Goal: Find specific page/section: Find specific page/section

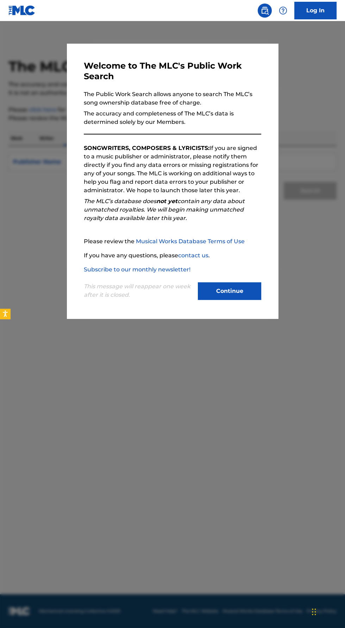
click at [244, 300] on button "Continue" at bounding box center [229, 291] width 63 height 18
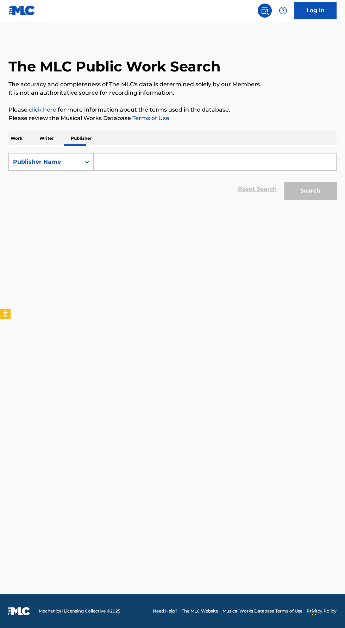
click at [320, 13] on link "Log In" at bounding box center [315, 11] width 42 height 18
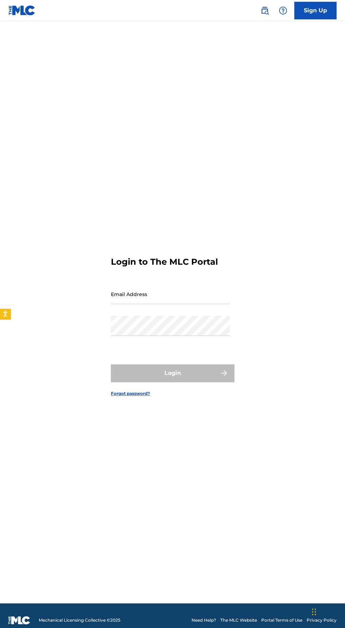
click at [200, 304] on input "Email Address" at bounding box center [170, 294] width 119 height 20
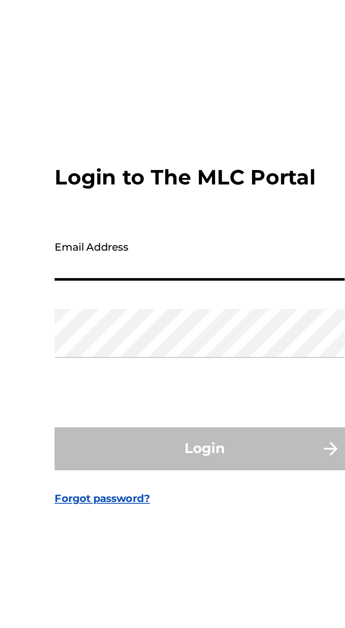
type input "[EMAIL_ADDRESS][DOMAIN_NAME]"
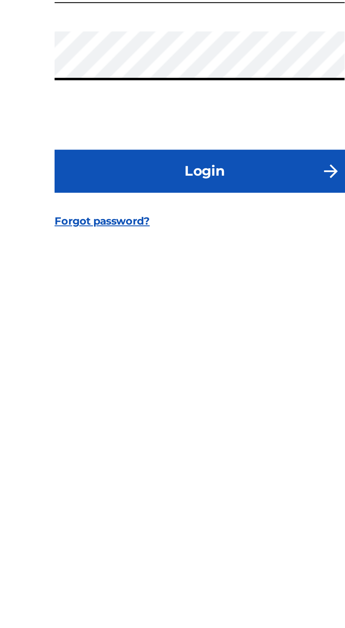
click at [200, 382] on button "Login" at bounding box center [172, 373] width 123 height 18
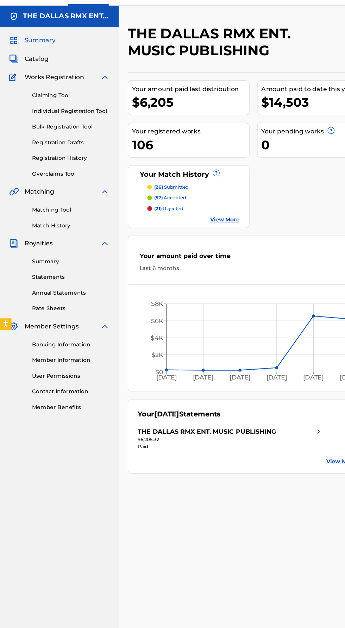
click at [140, 150] on div "106" at bounding box center [175, 149] width 108 height 16
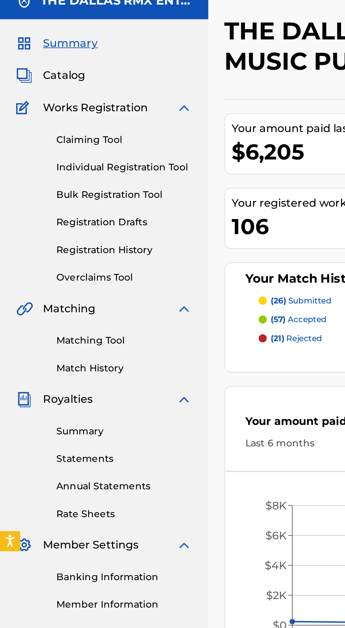
click at [39, 73] on span "Catalog" at bounding box center [34, 70] width 22 height 8
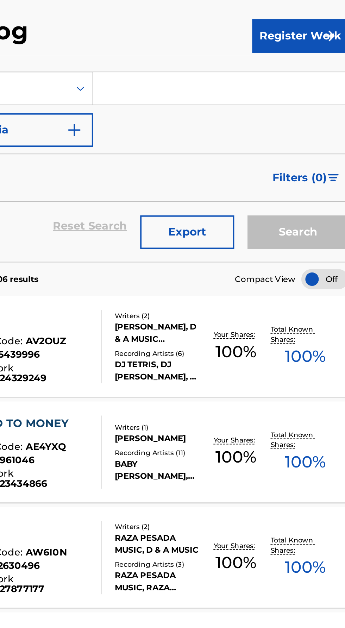
click at [321, 125] on span "Filters ( 0 )" at bounding box center [311, 123] width 29 height 8
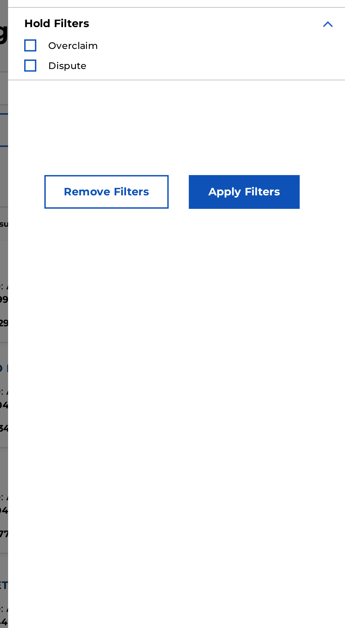
click at [337, 44] on img "Search Form" at bounding box center [336, 43] width 8 height 8
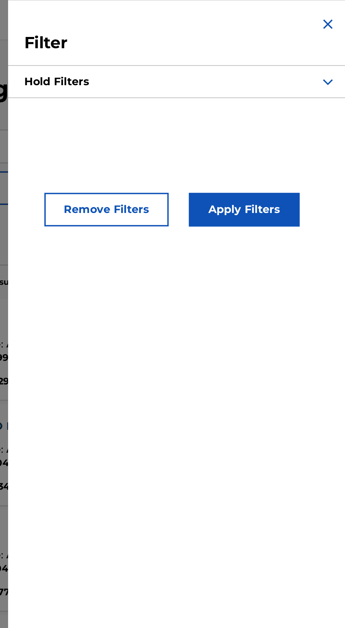
click at [335, 12] on img "Search Form" at bounding box center [336, 12] width 8 height 8
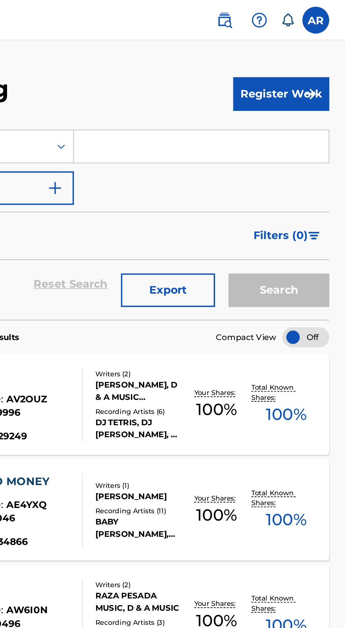
click at [326, 174] on div at bounding box center [324, 176] width 25 height 11
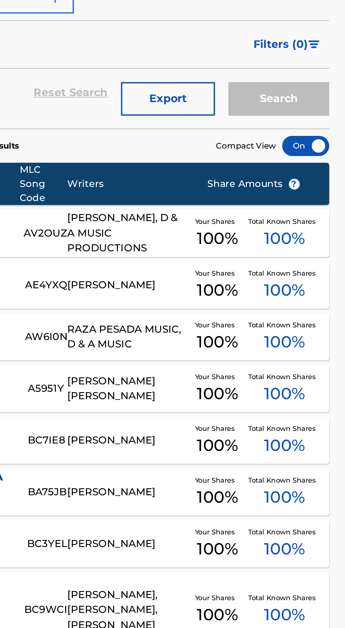
click at [331, 179] on div at bounding box center [324, 176] width 25 height 11
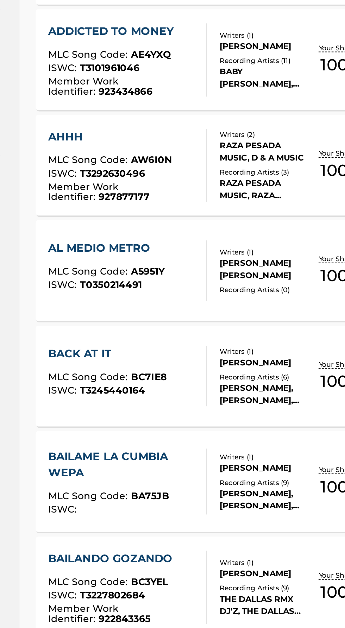
click at [232, 373] on div "[PERSON_NAME] [PERSON_NAME]" at bounding box center [236, 377] width 45 height 13
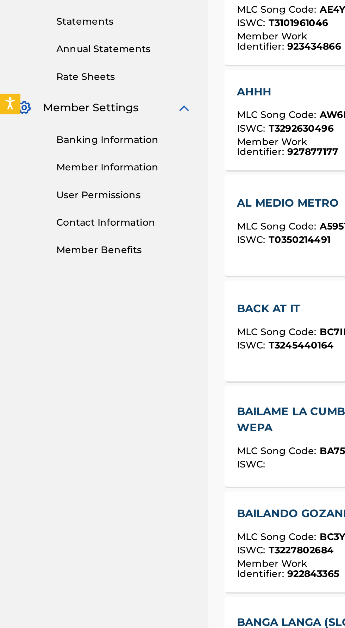
scroll to position [126, 0]
